Goal: Information Seeking & Learning: Learn about a topic

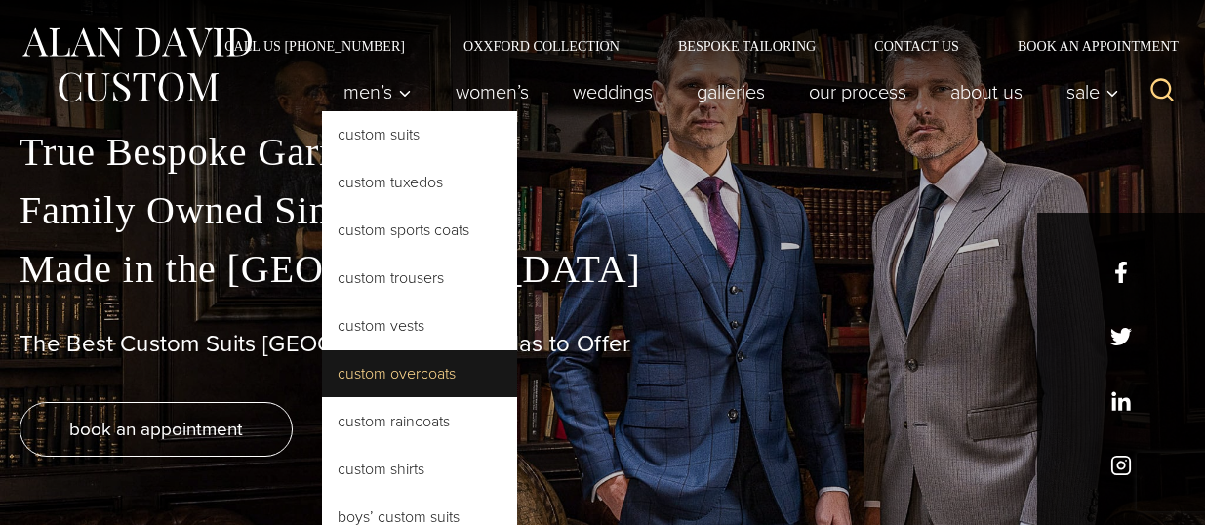
click at [418, 360] on link "Custom Overcoats" at bounding box center [419, 373] width 195 height 47
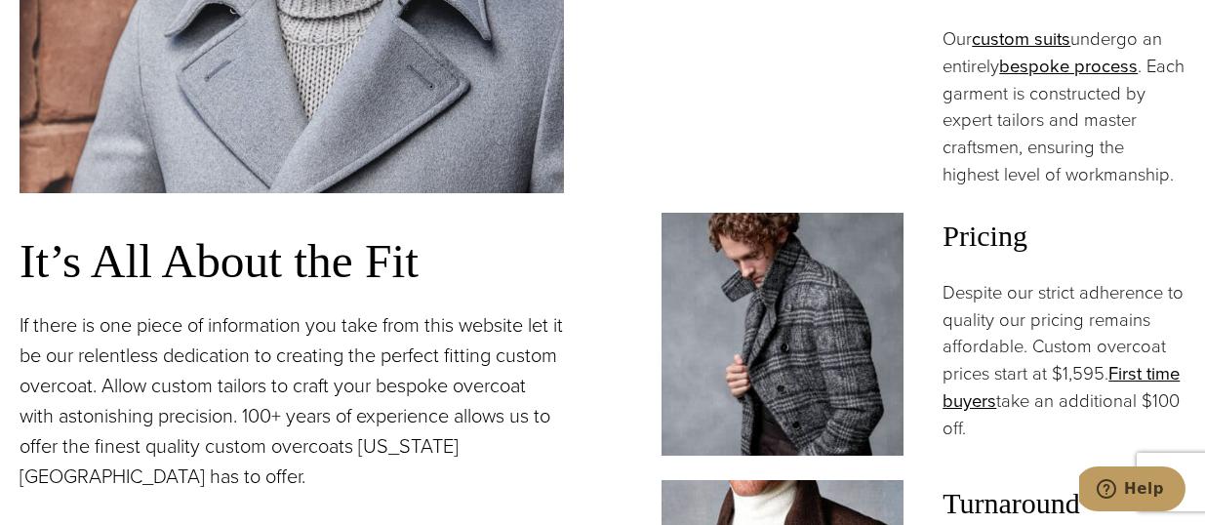
scroll to position [1351, 0]
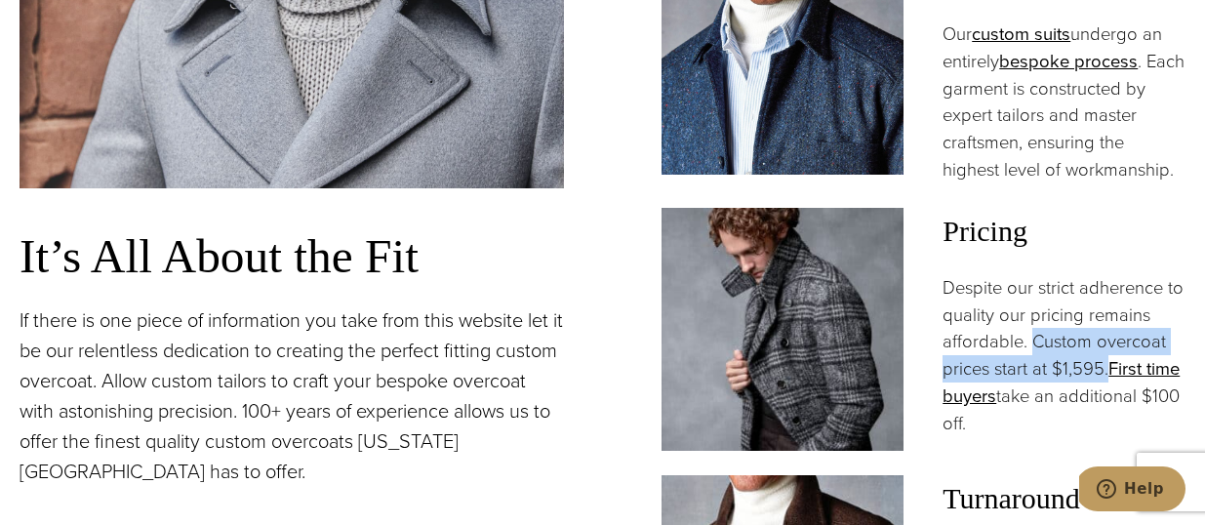
drag, startPoint x: 1032, startPoint y: 286, endPoint x: 1106, endPoint y: 321, distance: 82.0
click at [1106, 321] on p "Despite our strict adherence to quality our pricing remains affordable. Custom …" at bounding box center [1063, 355] width 243 height 163
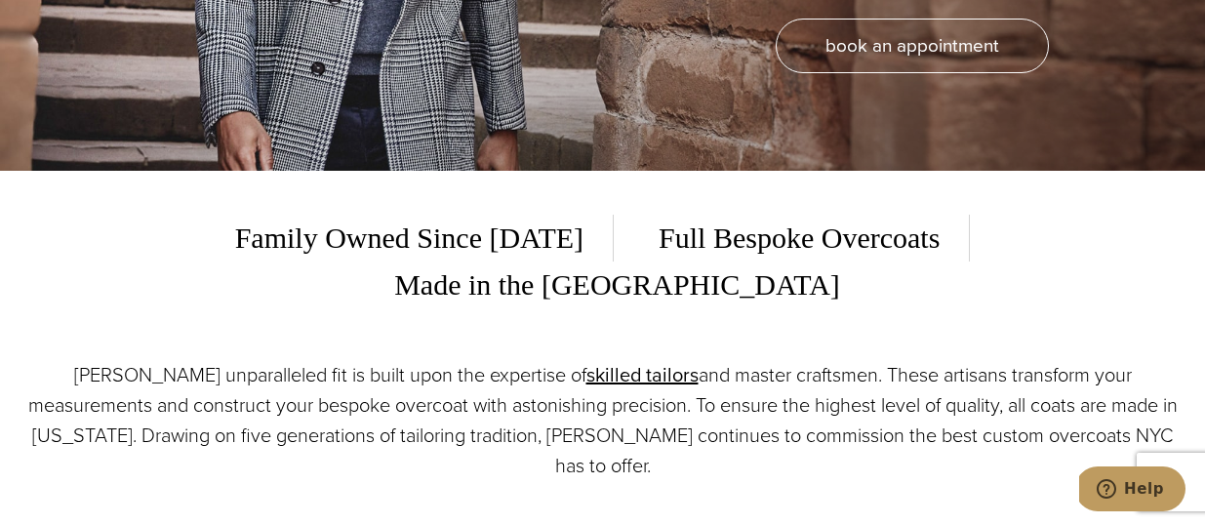
scroll to position [0, 0]
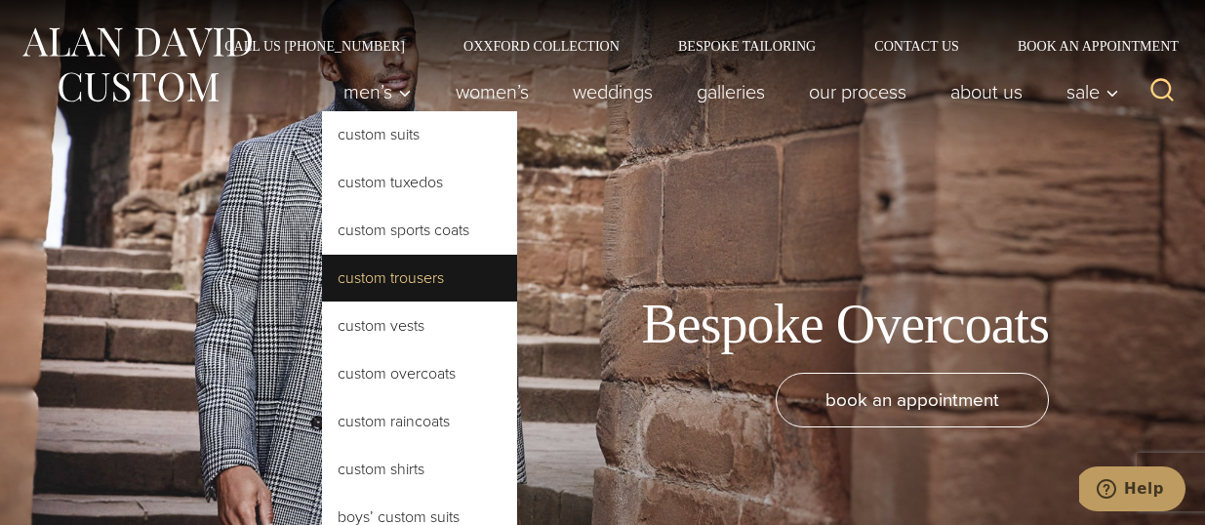
click at [402, 285] on link "Custom Trousers" at bounding box center [419, 278] width 195 height 47
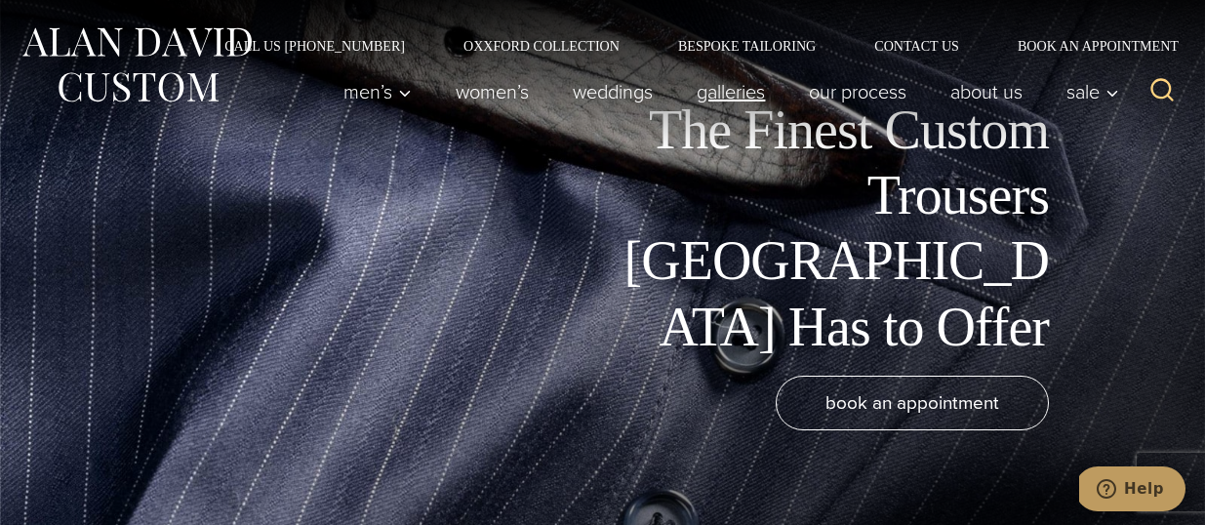
click at [740, 85] on link "Galleries" at bounding box center [731, 91] width 112 height 39
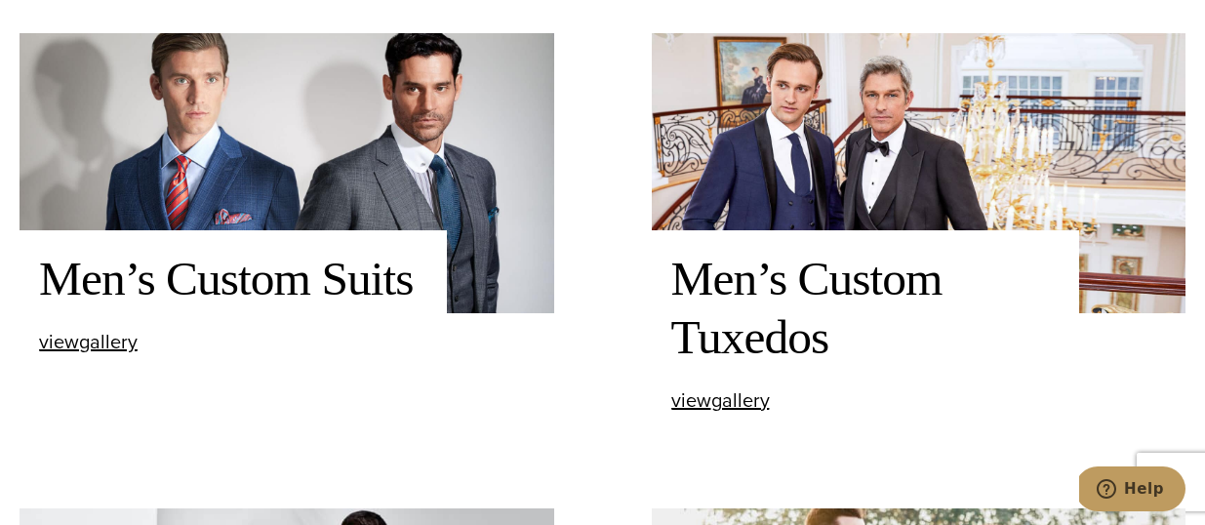
scroll to position [479, 0]
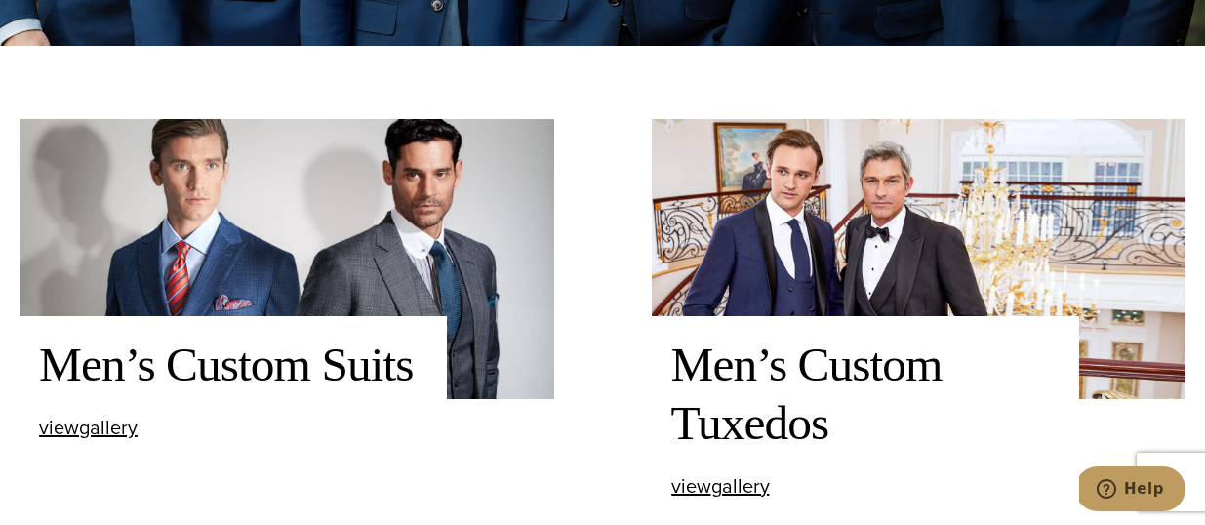
click at [92, 444] on div "Men’s Custom Suits view Men’s Custom Suits gallery" at bounding box center [233, 386] width 427 height 141
click at [94, 431] on span "view Men’s Custom Suits gallery" at bounding box center [88, 427] width 99 height 29
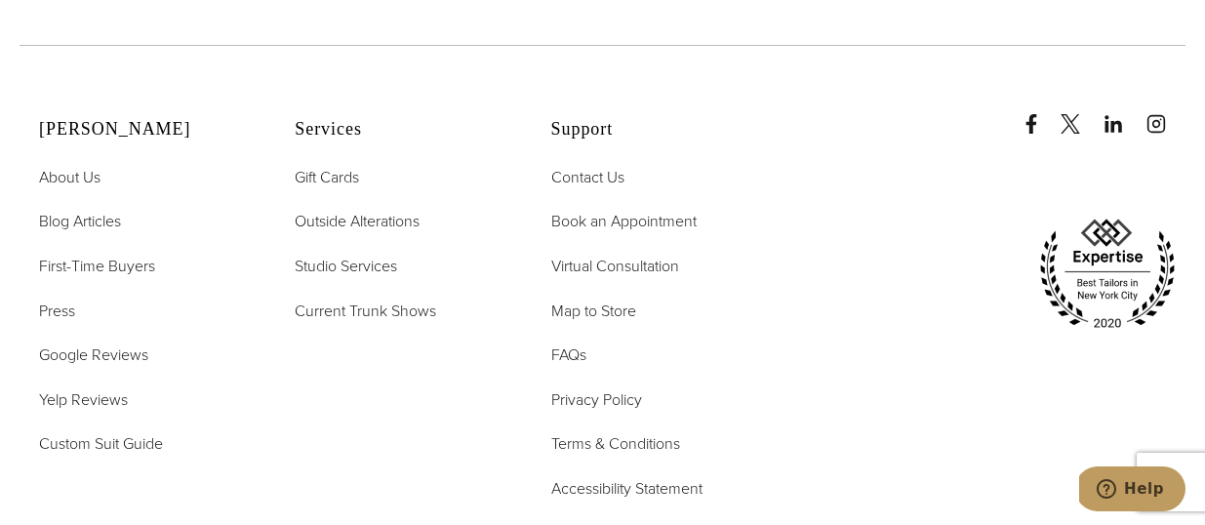
scroll to position [8516, 0]
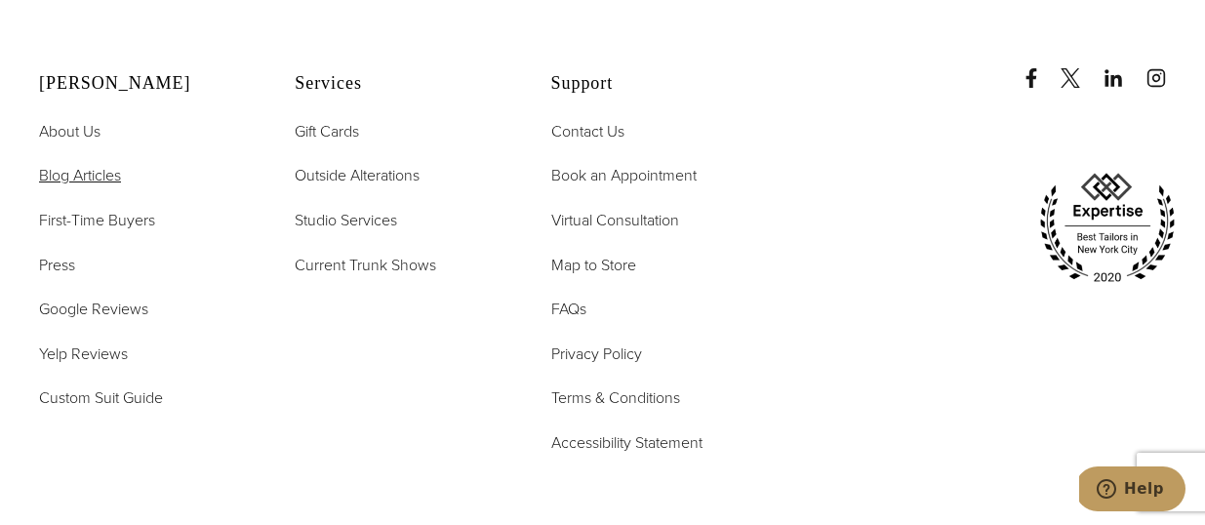
click at [86, 164] on span "Blog Articles" at bounding box center [80, 175] width 82 height 22
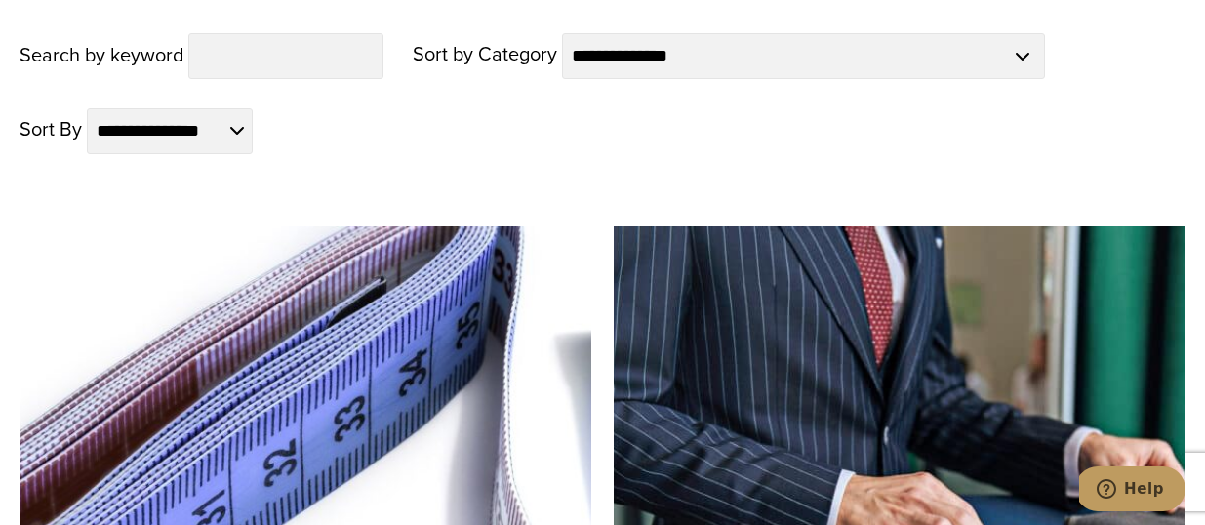
scroll to position [1409, 0]
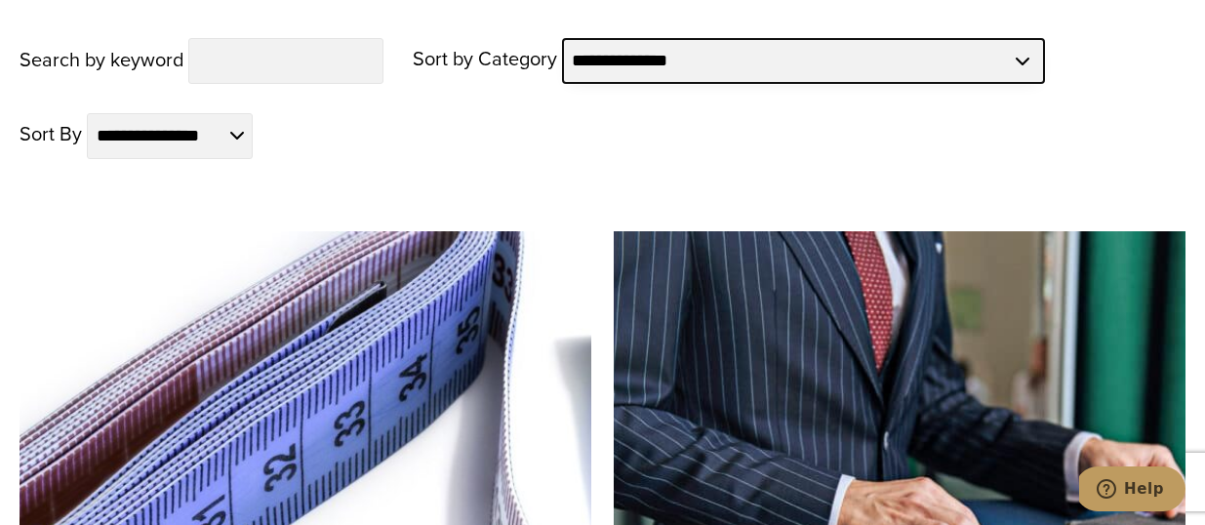
click at [654, 63] on select "**********" at bounding box center [803, 61] width 483 height 46
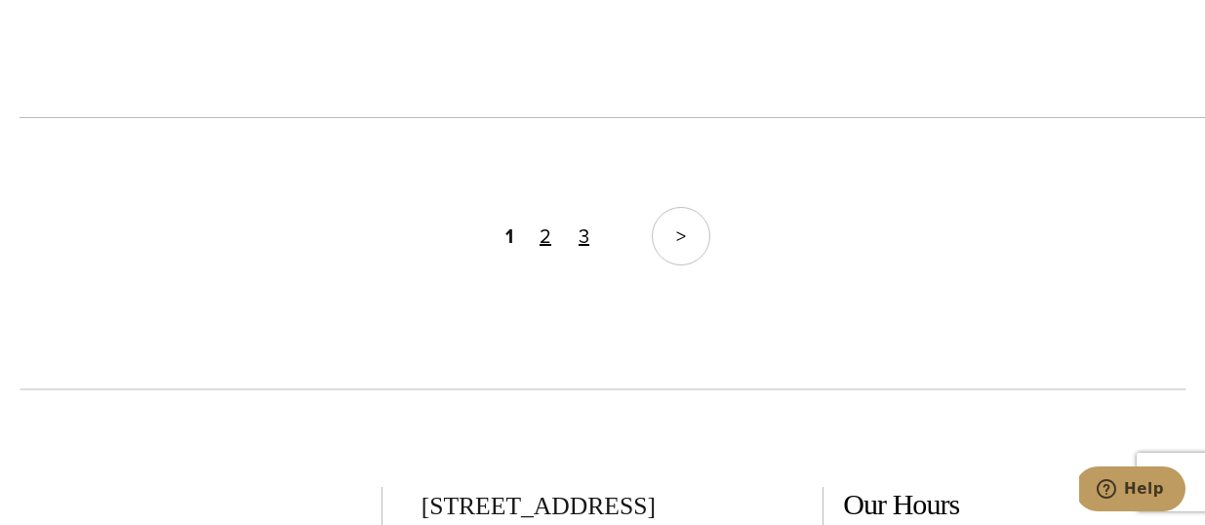
scroll to position [6214, 0]
click at [667, 249] on link ">" at bounding box center [681, 234] width 59 height 59
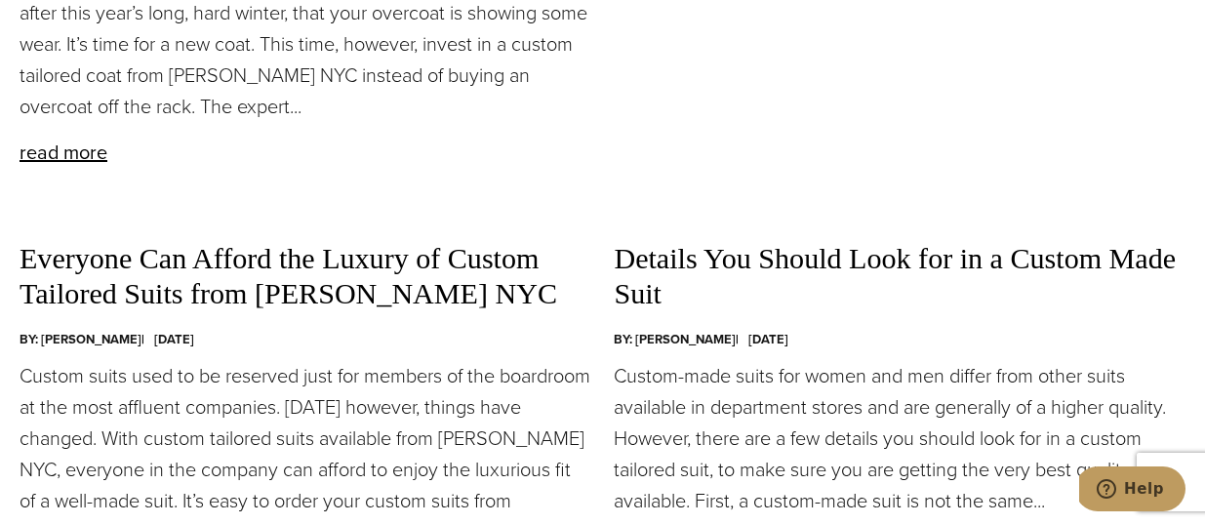
scroll to position [4184, 0]
click at [86, 168] on link "read more" at bounding box center [64, 153] width 88 height 29
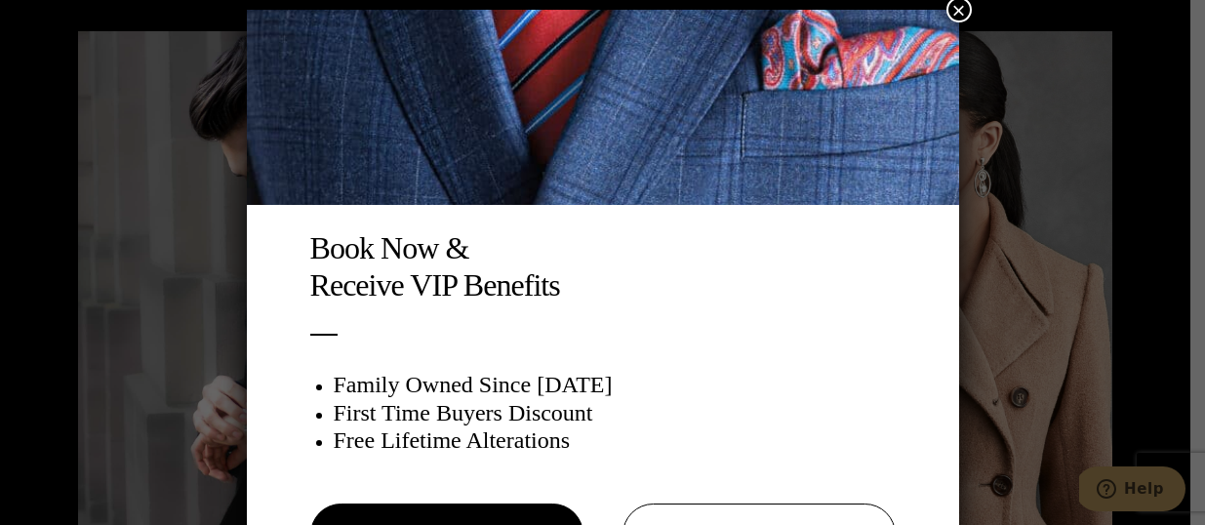
scroll to position [10, 0]
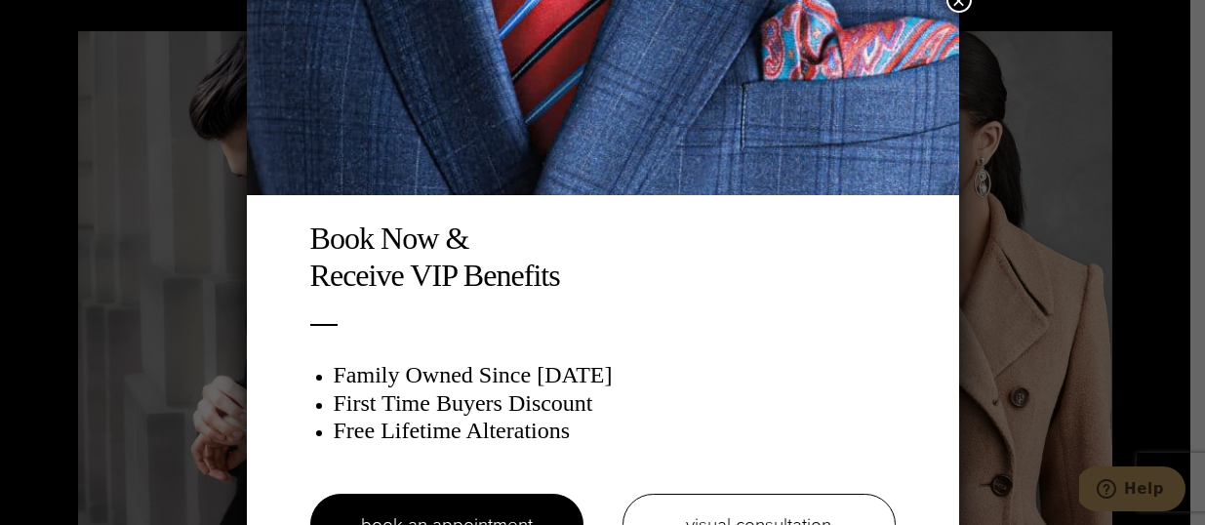
click at [958, 11] on button "×" at bounding box center [958, -1] width 25 height 25
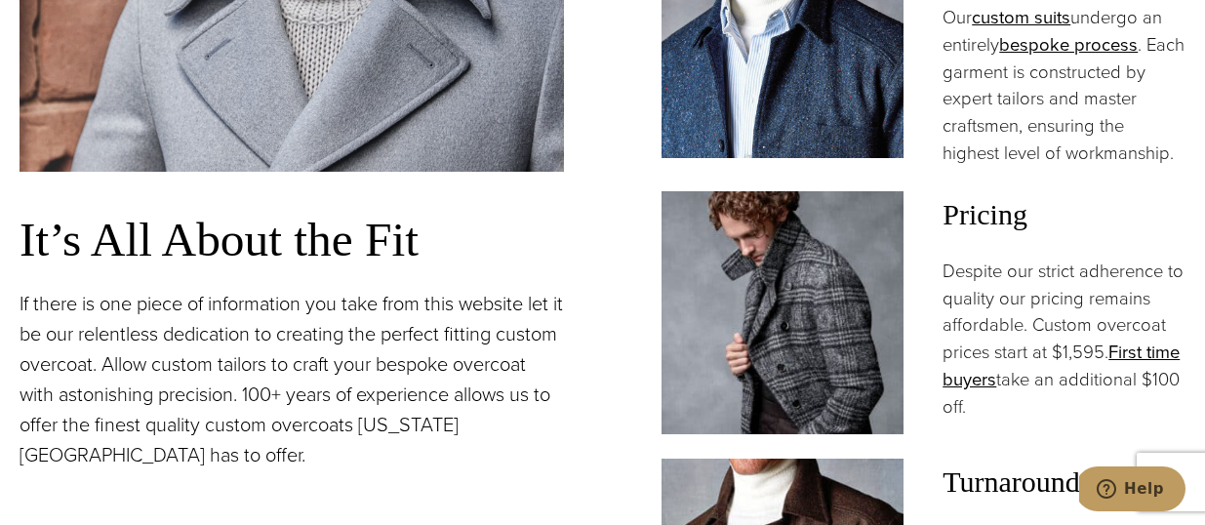
scroll to position [1367, 0]
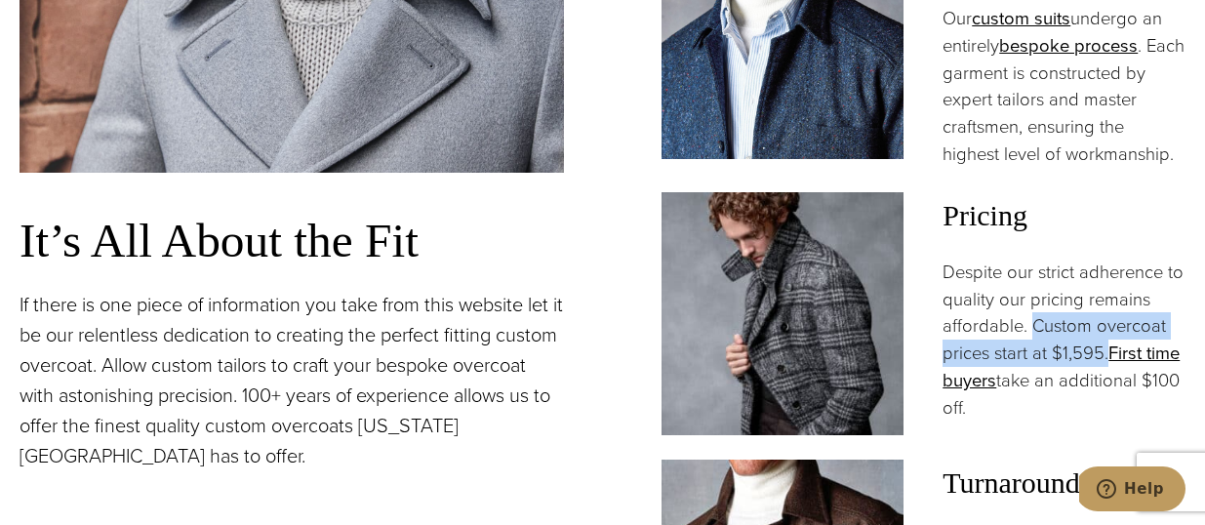
drag, startPoint x: 1031, startPoint y: 279, endPoint x: 1109, endPoint y: 312, distance: 84.8
click at [1109, 312] on p "Despite our strict adherence to quality our pricing remains affordable. Custom …" at bounding box center [1063, 339] width 243 height 163
